Goal: Transaction & Acquisition: Purchase product/service

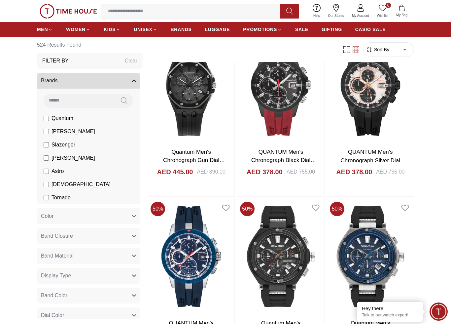
scroll to position [390, 0]
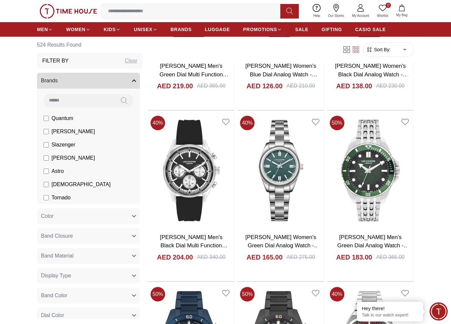
scroll to position [9903, 0]
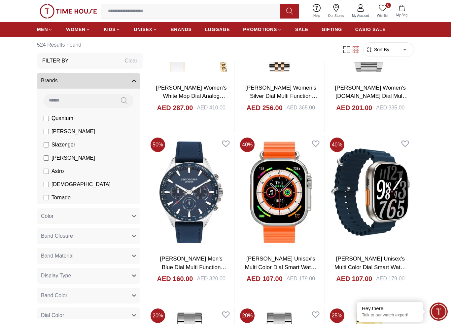
scroll to position [10555, 0]
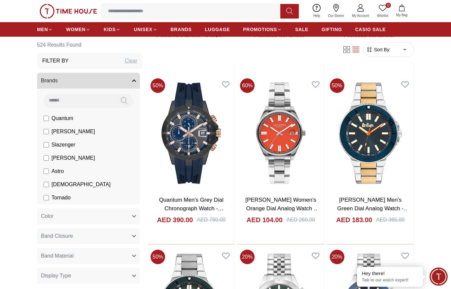
scroll to position [15232, 0]
click at [198, 126] on img at bounding box center [191, 133] width 87 height 115
